Goal: Transaction & Acquisition: Purchase product/service

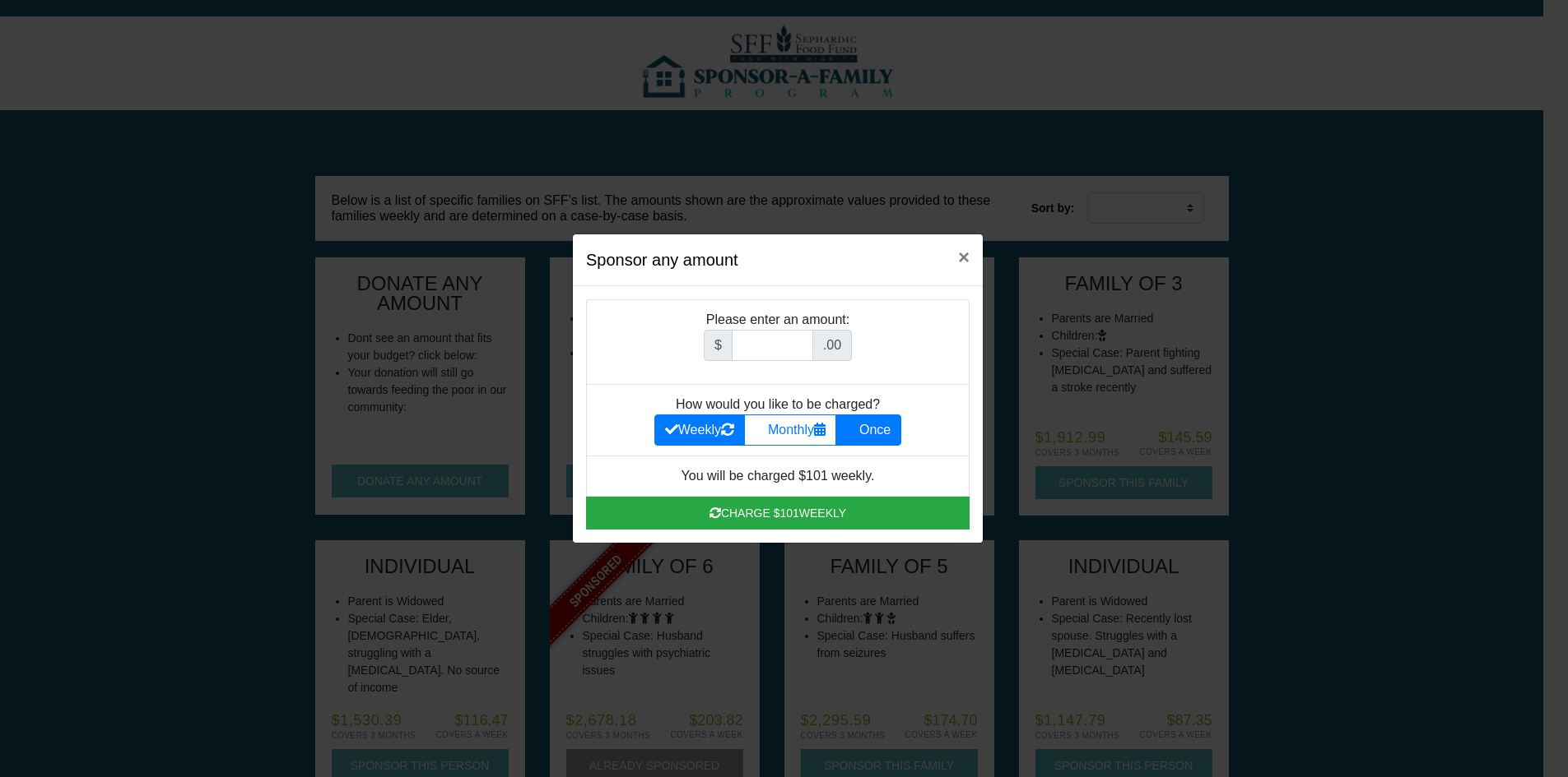
click at [870, 429] on label "Once" at bounding box center [868, 430] width 66 height 32
click at [857, 429] on input "Once" at bounding box center [851, 425] width 10 height 10
radio input "true"
click at [769, 361] on div "$ .00" at bounding box center [777, 352] width 148 height 45
click at [776, 350] on input "Amount (to the nearest dollar)" at bounding box center [773, 345] width 82 height 32
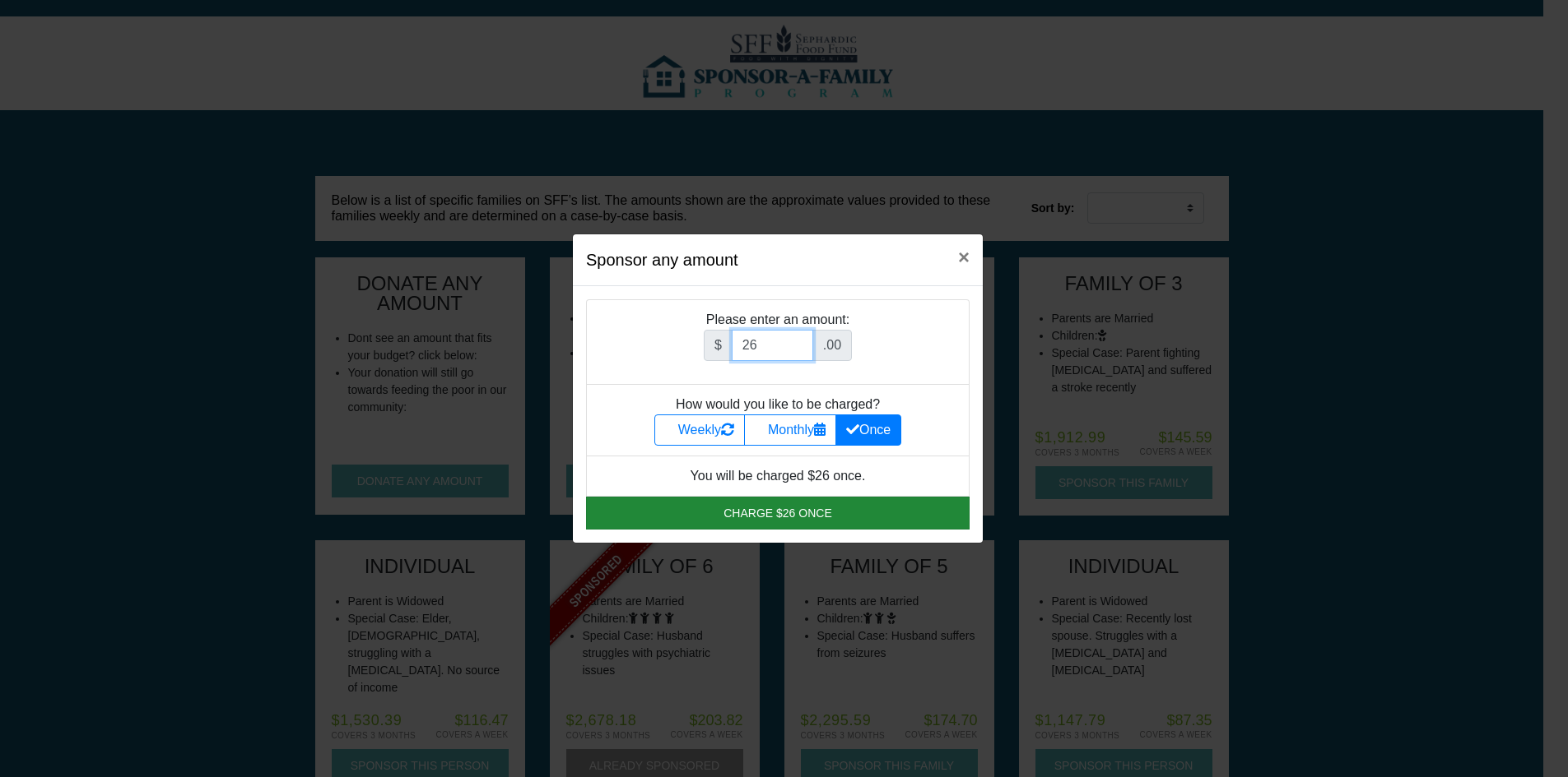
type input "26"
click at [804, 508] on button "Charge $26 once" at bounding box center [777, 513] width 384 height 33
